Goal: Transaction & Acquisition: Download file/media

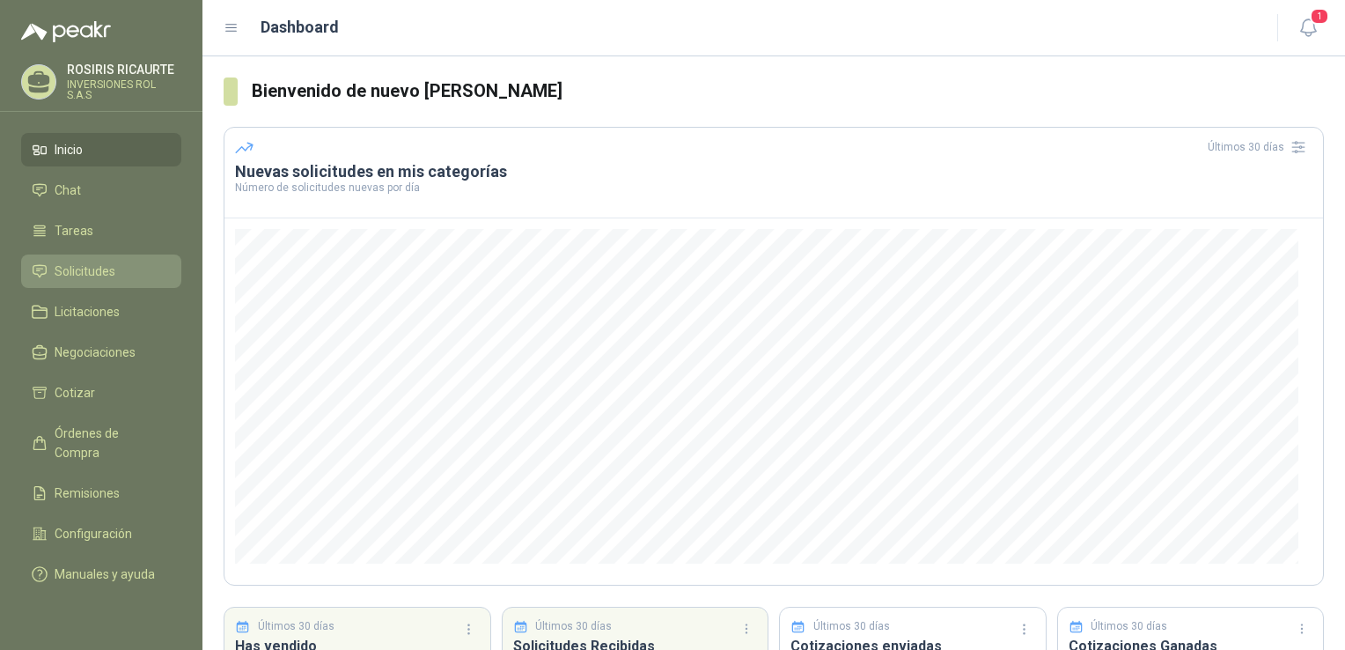
click at [92, 276] on span "Solicitudes" at bounding box center [85, 270] width 61 height 19
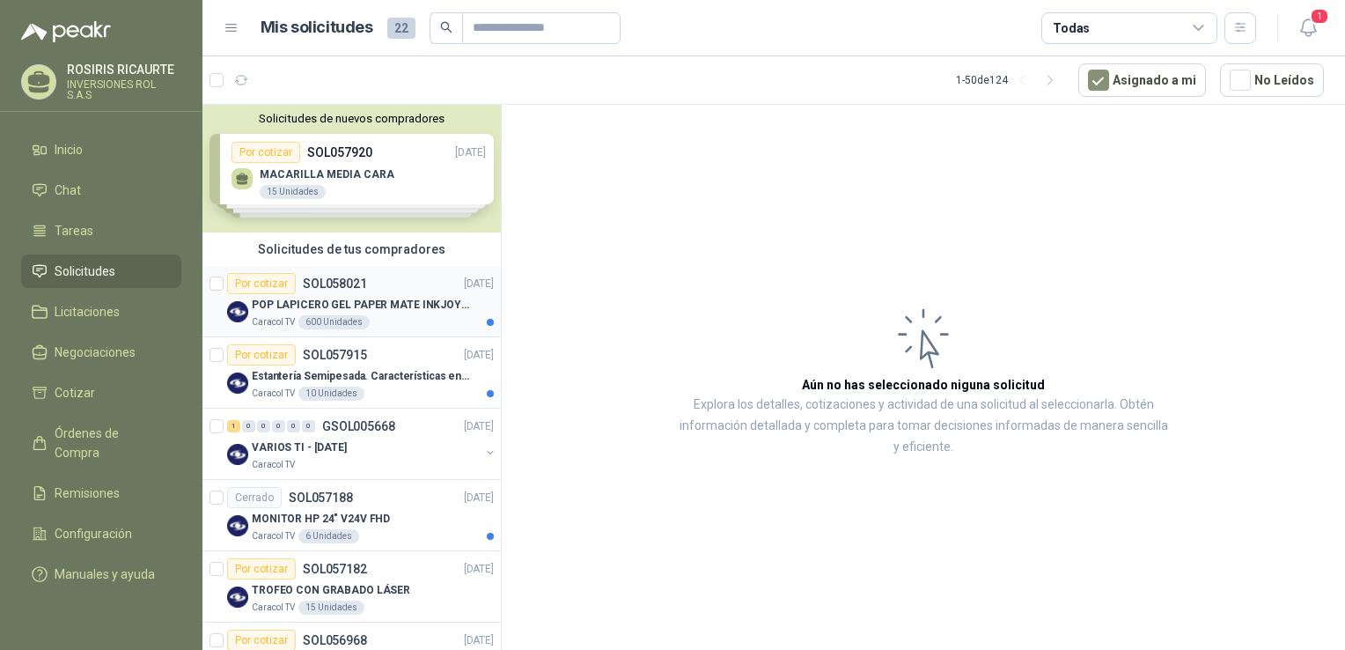
click at [398, 327] on div "Caracol TV 600 Unidades" at bounding box center [373, 322] width 242 height 14
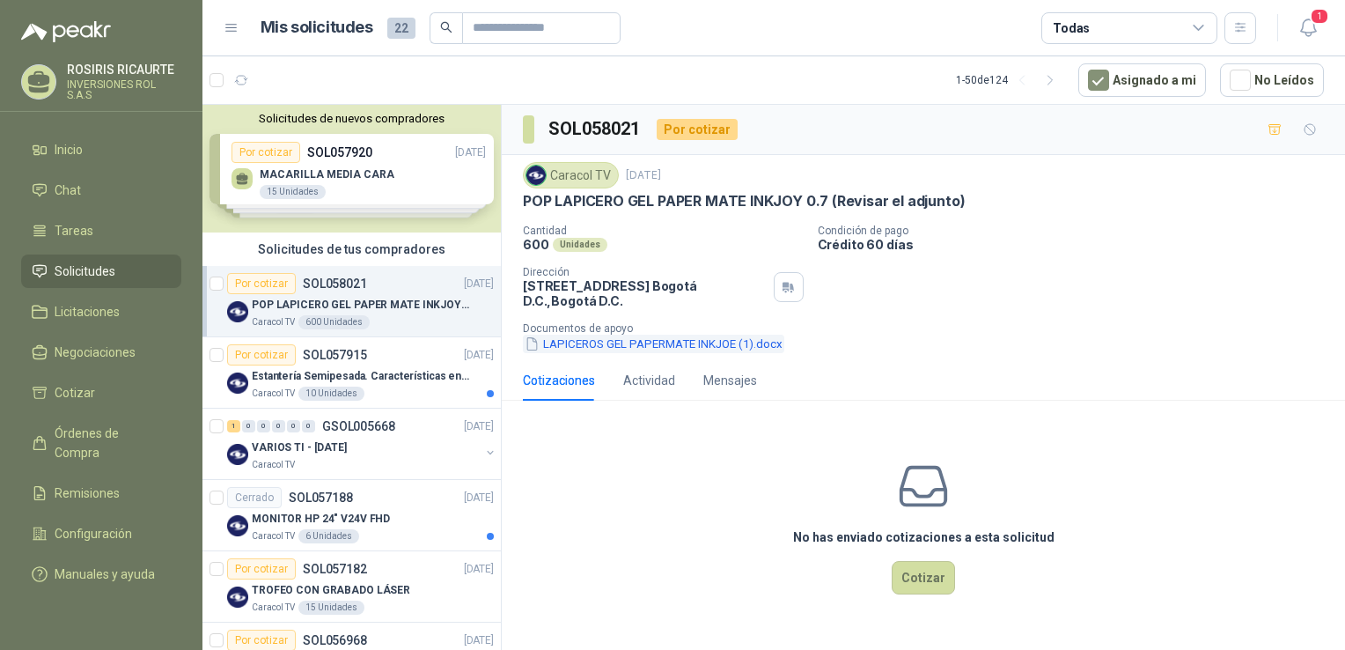
click at [658, 343] on button "LAPICEROS GEL PAPERMATE INKJOE (1).docx" at bounding box center [653, 343] width 261 height 18
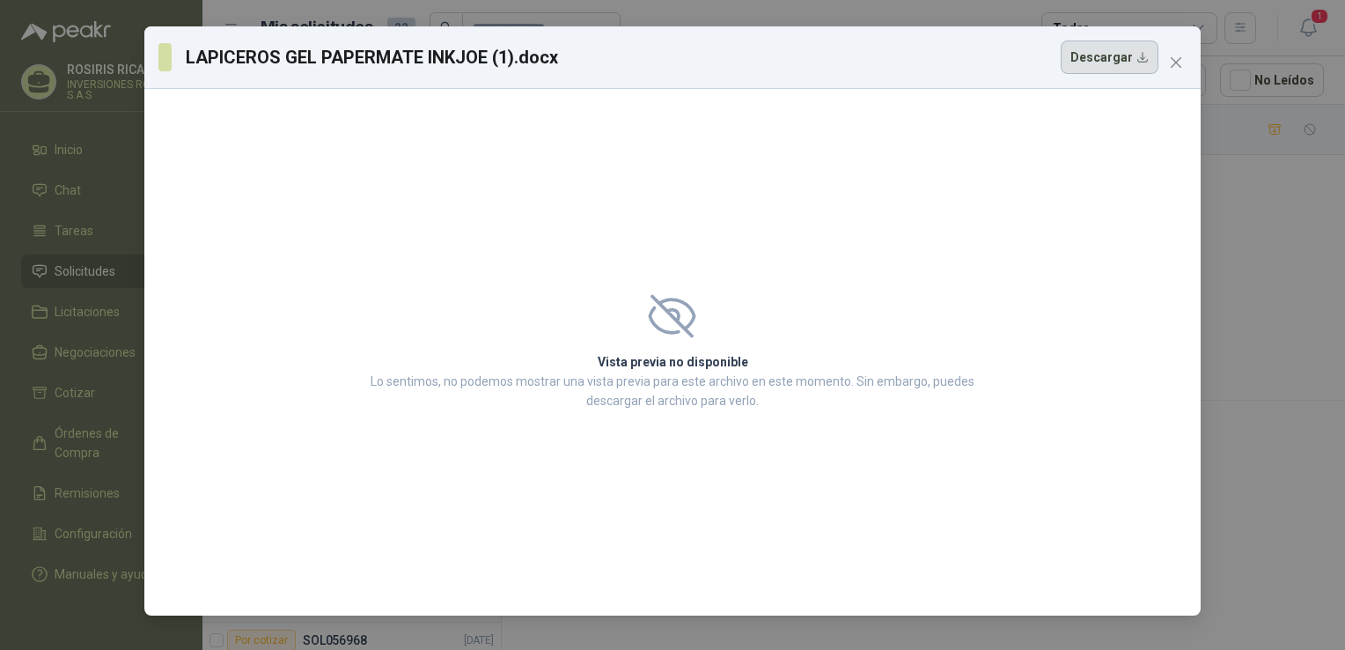
click at [1111, 66] on button "Descargar" at bounding box center [1110, 56] width 98 height 33
click at [1306, 254] on div "LAPICEROS GEL PAPERMATE INKJOE (1).docx Descargar Vista previa no disponible Lo…" at bounding box center [672, 325] width 1345 height 650
